Goal: Transaction & Acquisition: Purchase product/service

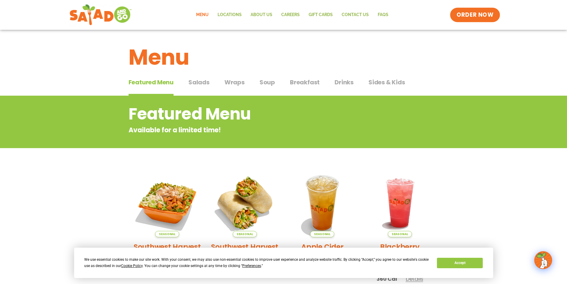
click at [474, 15] on span "ORDER NOW" at bounding box center [475, 15] width 37 height 8
click at [467, 15] on span "ORDER NOW" at bounding box center [475, 15] width 37 height 8
click at [202, 82] on span "Salads" at bounding box center [198, 82] width 21 height 9
